Goal: Find specific page/section: Find specific page/section

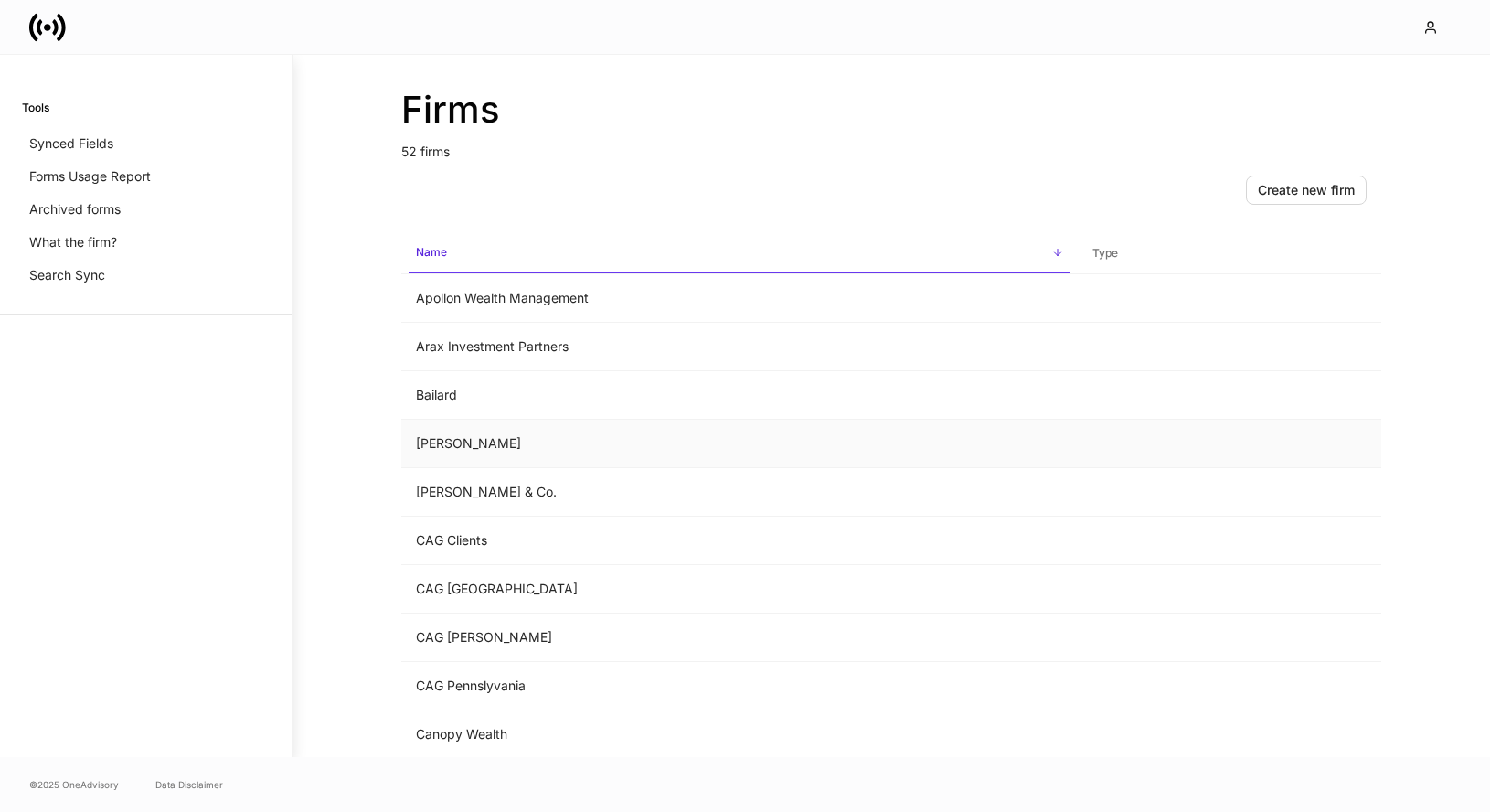
click at [527, 448] on td "[PERSON_NAME]" at bounding box center [740, 444] width 677 height 48
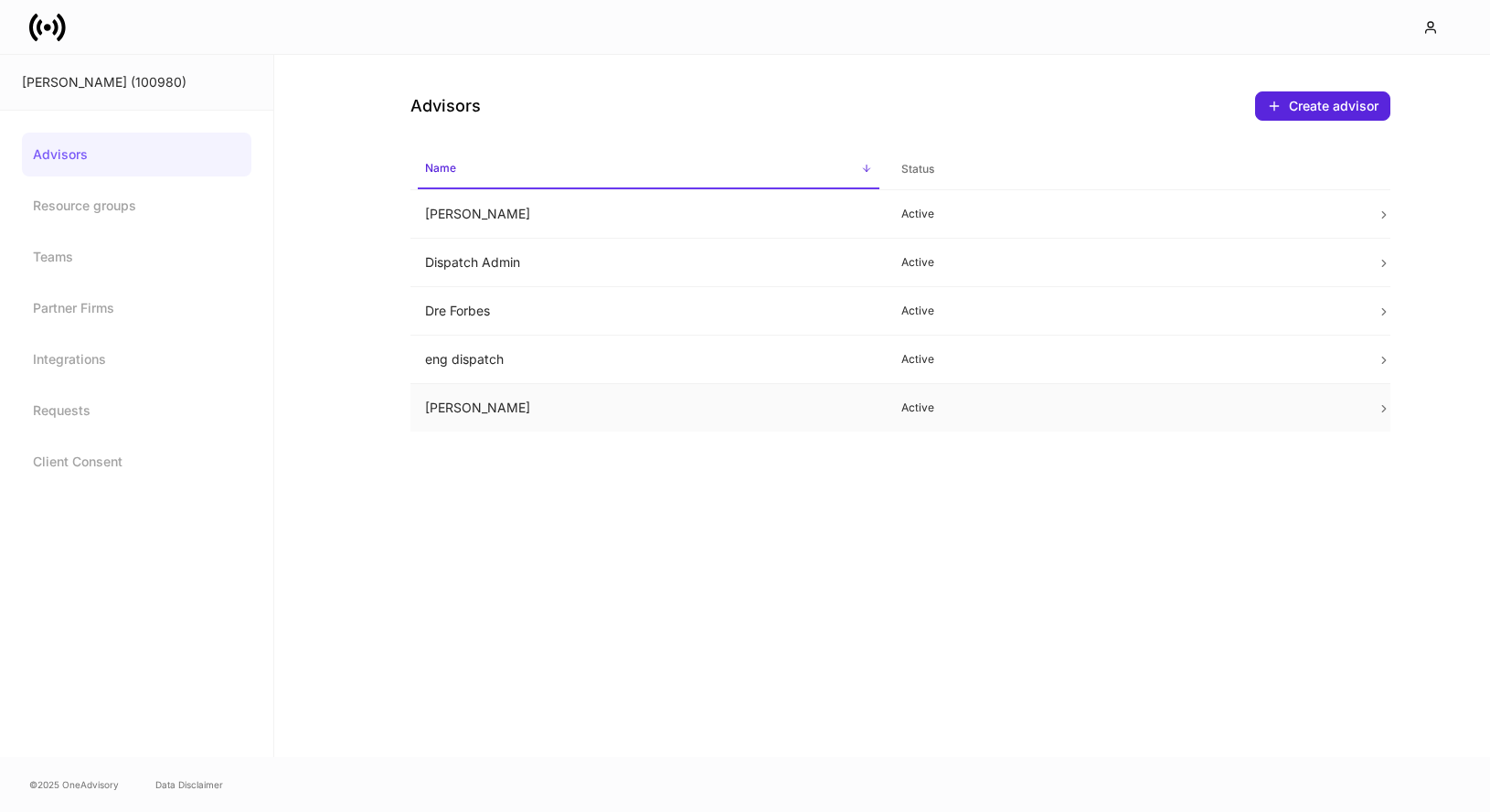
click at [776, 417] on td "[PERSON_NAME]" at bounding box center [649, 408] width 476 height 48
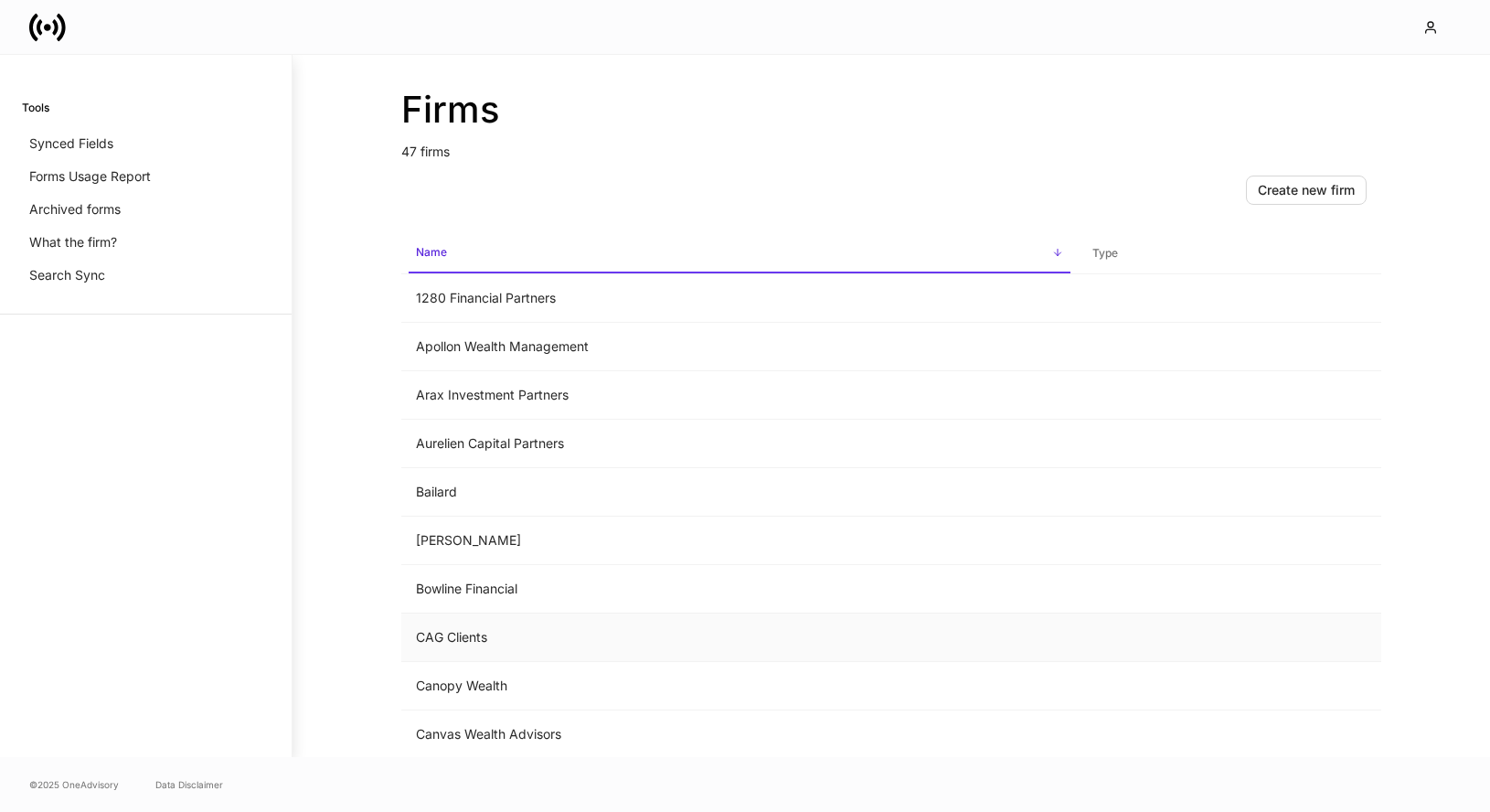
scroll to position [88, 0]
